Goal: Information Seeking & Learning: Learn about a topic

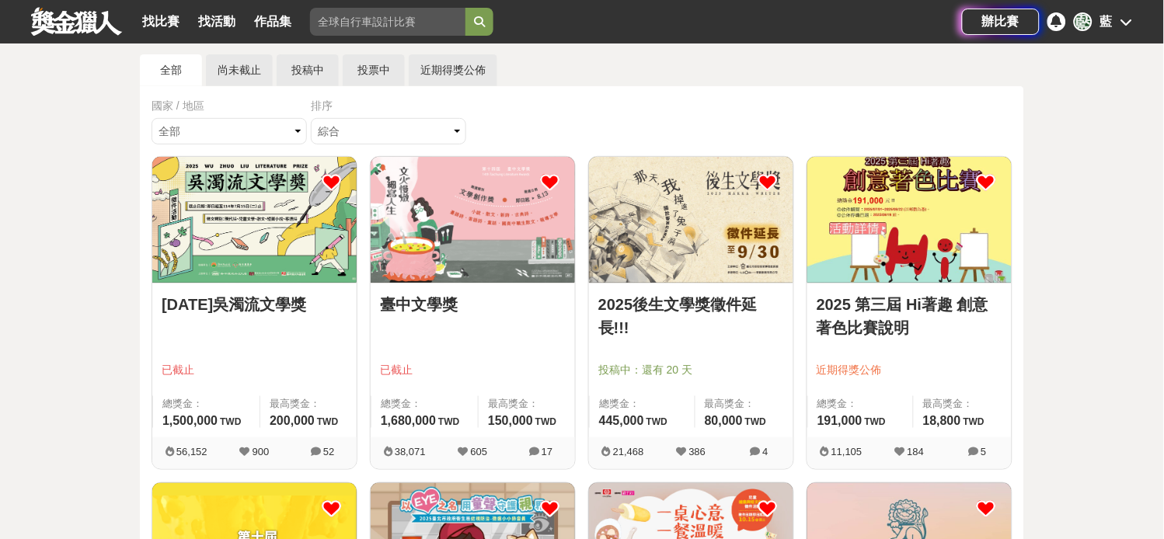
scroll to position [72, 0]
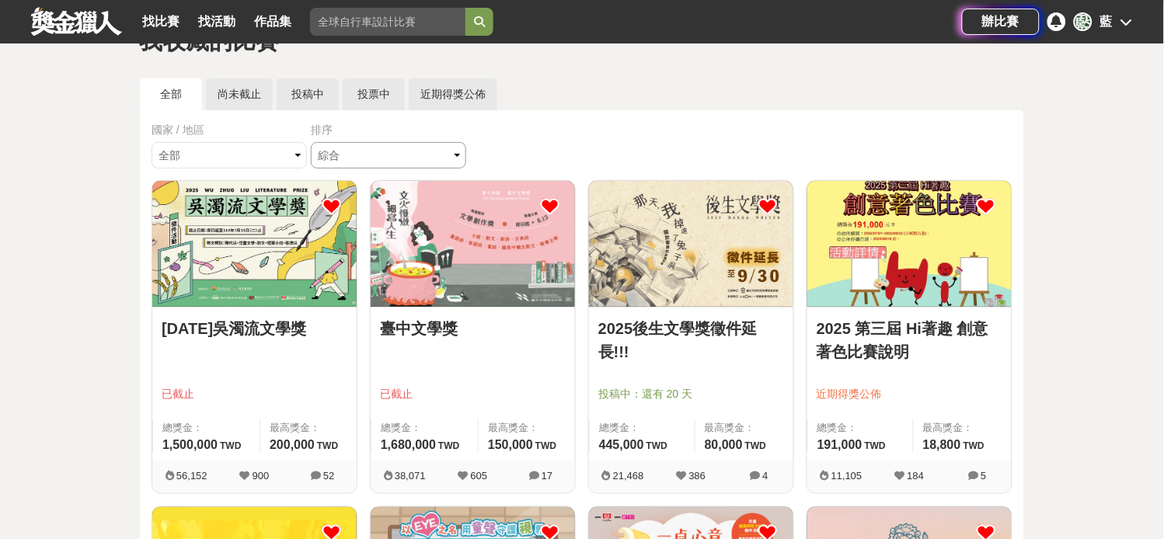
click at [397, 158] on select "綜合 熱門 獎金 截止 最新" at bounding box center [388, 155] width 155 height 26
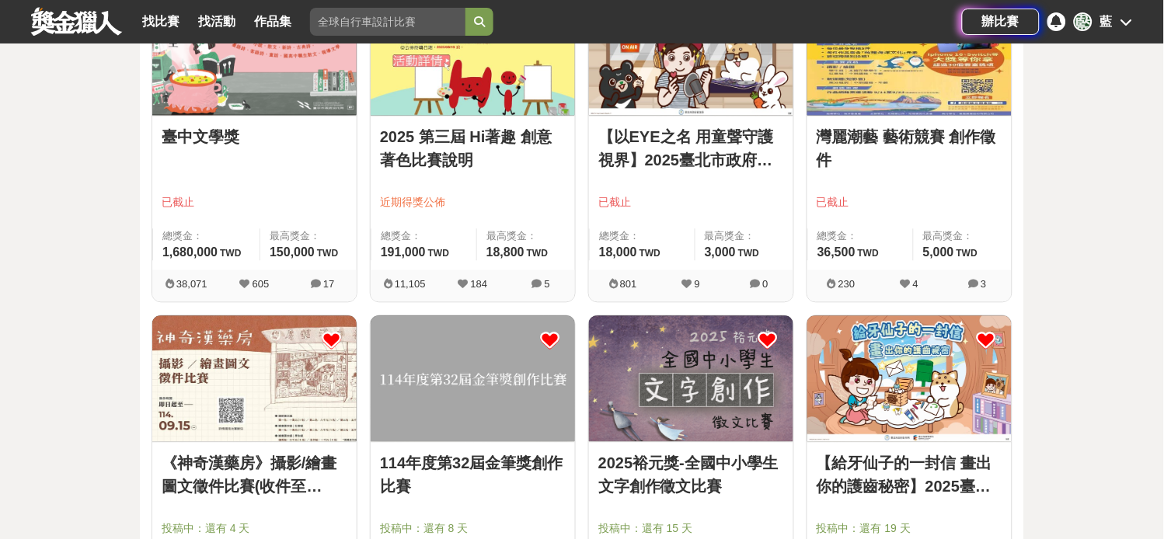
scroll to position [677, 0]
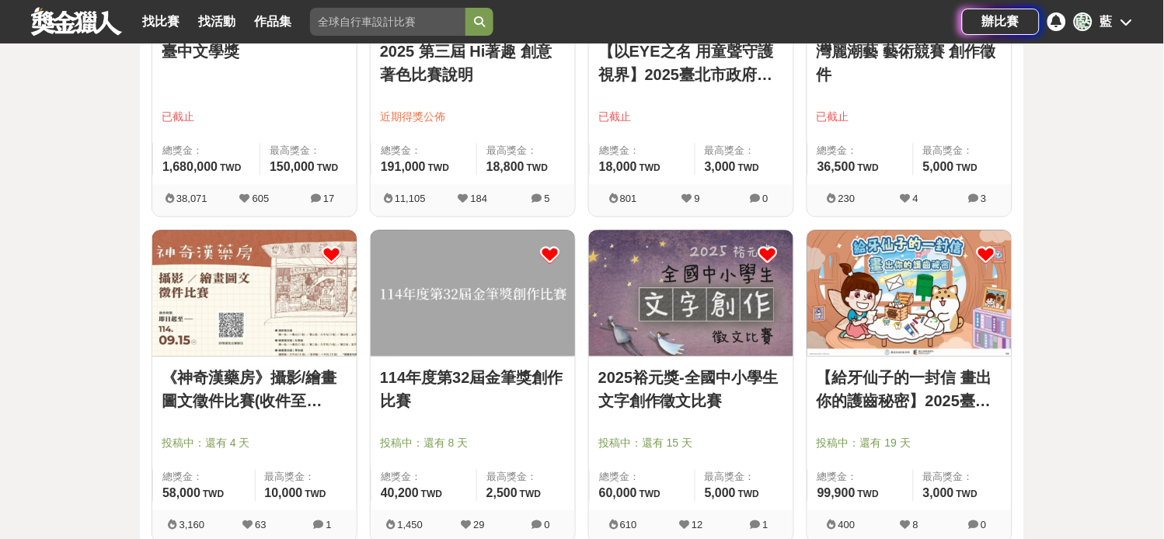
click at [514, 328] on img at bounding box center [473, 293] width 204 height 126
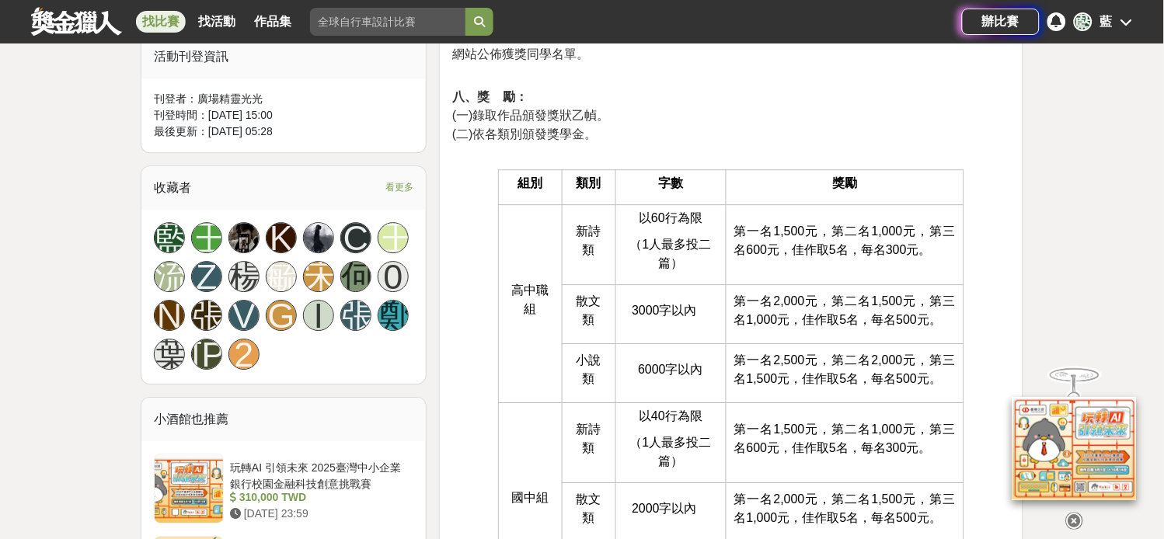
scroll to position [950, 0]
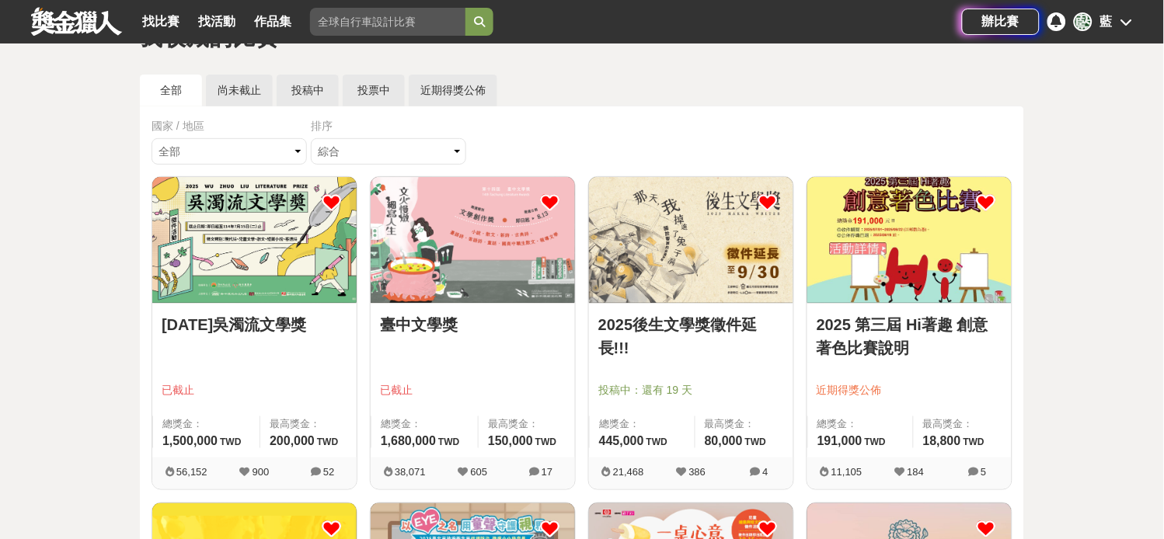
scroll to position [72, 0]
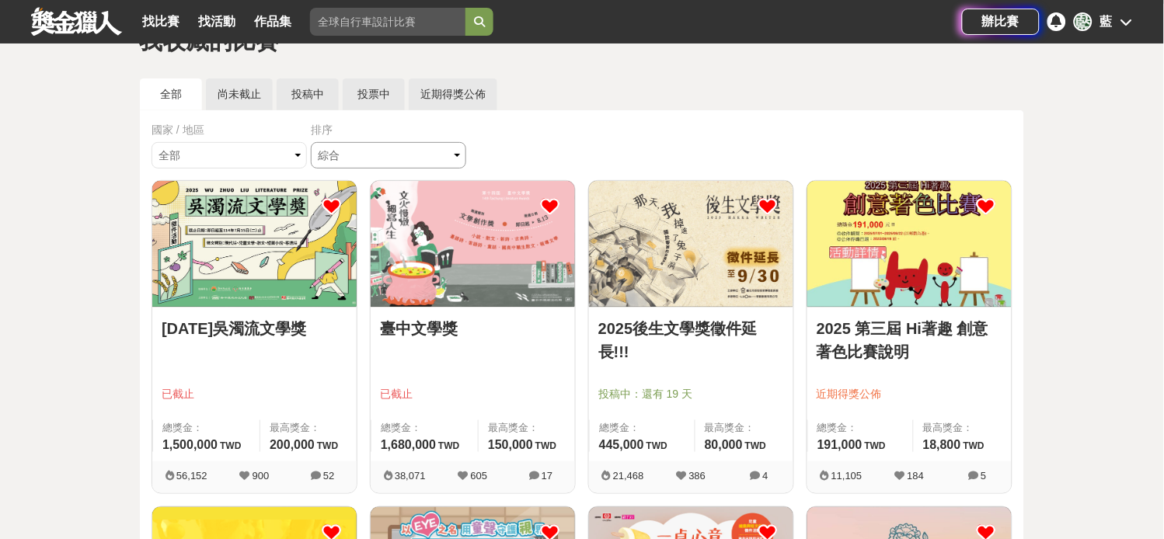
click at [417, 169] on select "綜合 熱門 獎金 截止 最新" at bounding box center [388, 155] width 155 height 26
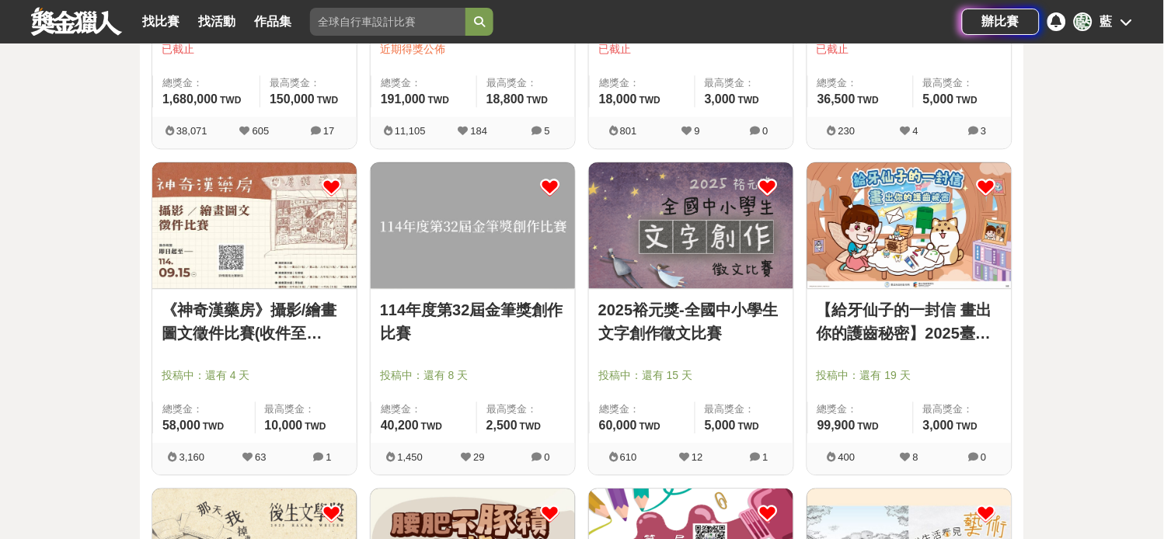
scroll to position [763, 0]
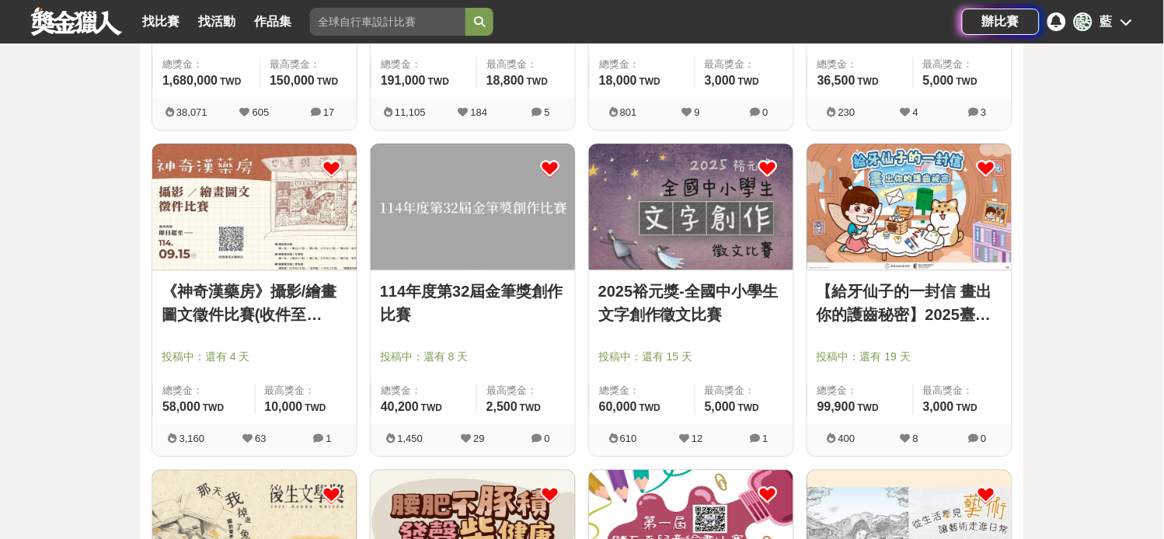
click at [713, 228] on img at bounding box center [691, 207] width 204 height 126
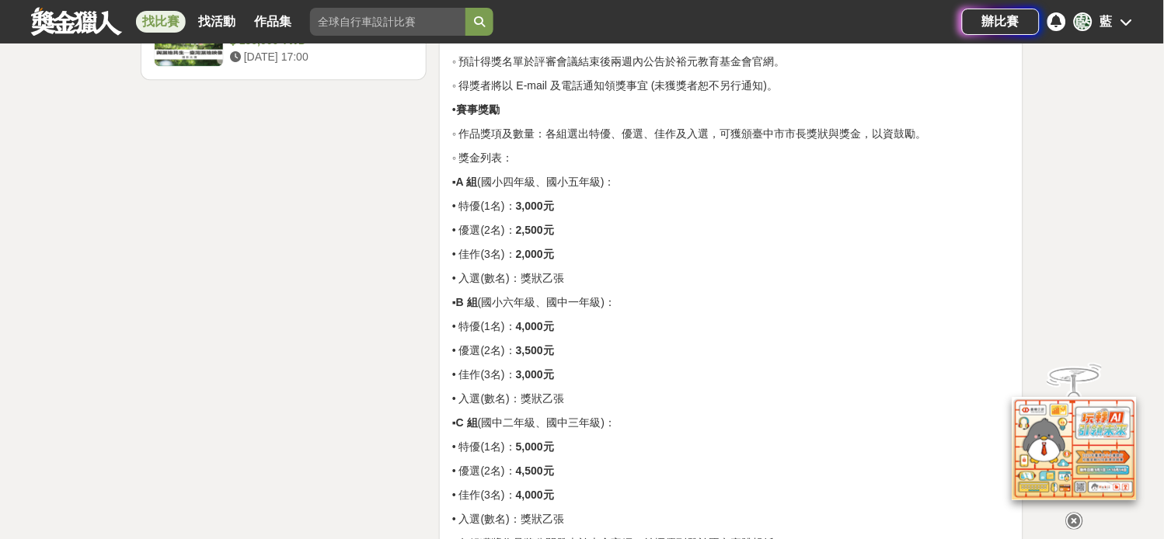
scroll to position [2332, 0]
